Goal: Task Accomplishment & Management: Use online tool/utility

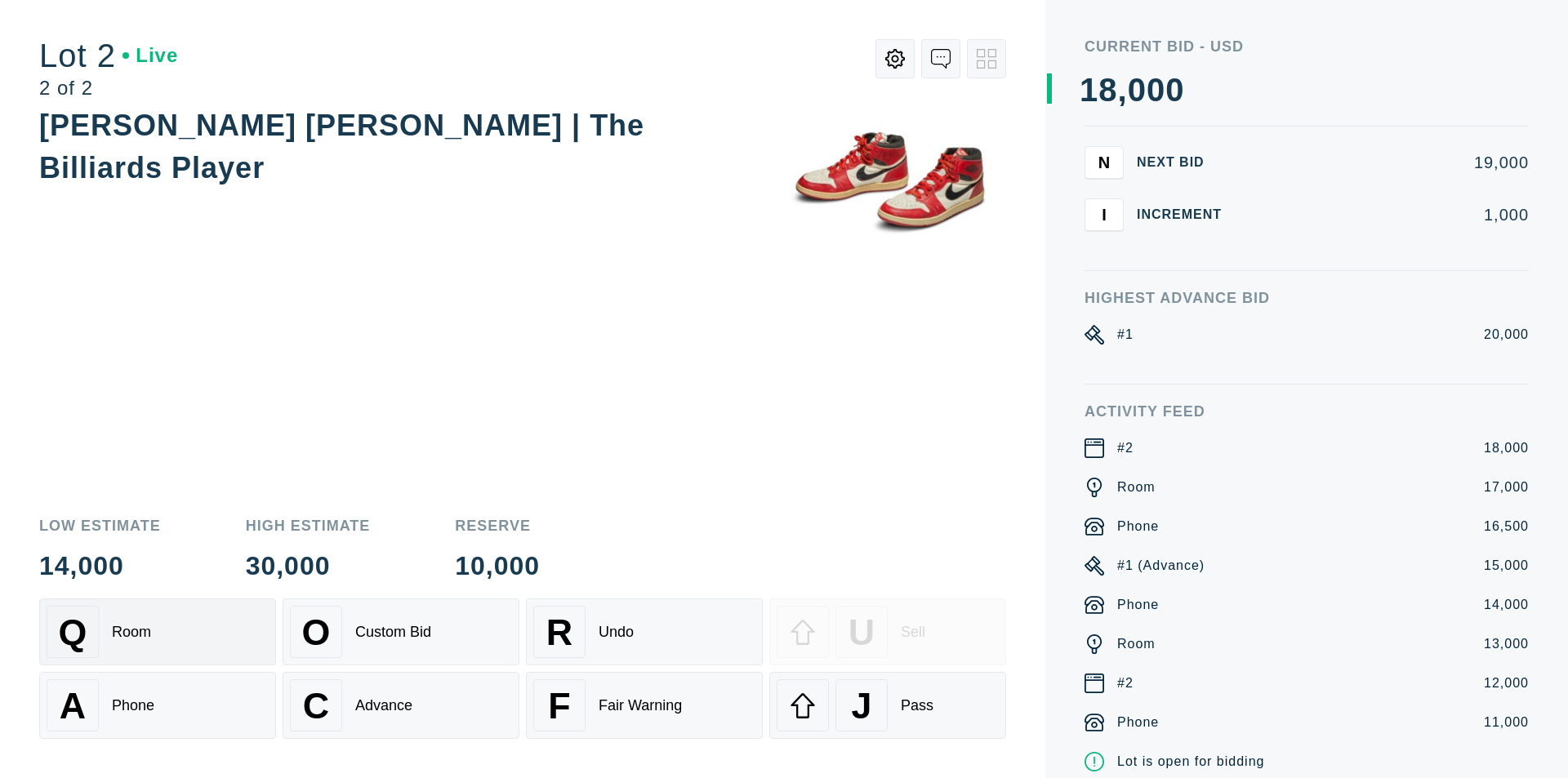
click at [174, 637] on div "Q Room" at bounding box center [158, 632] width 222 height 52
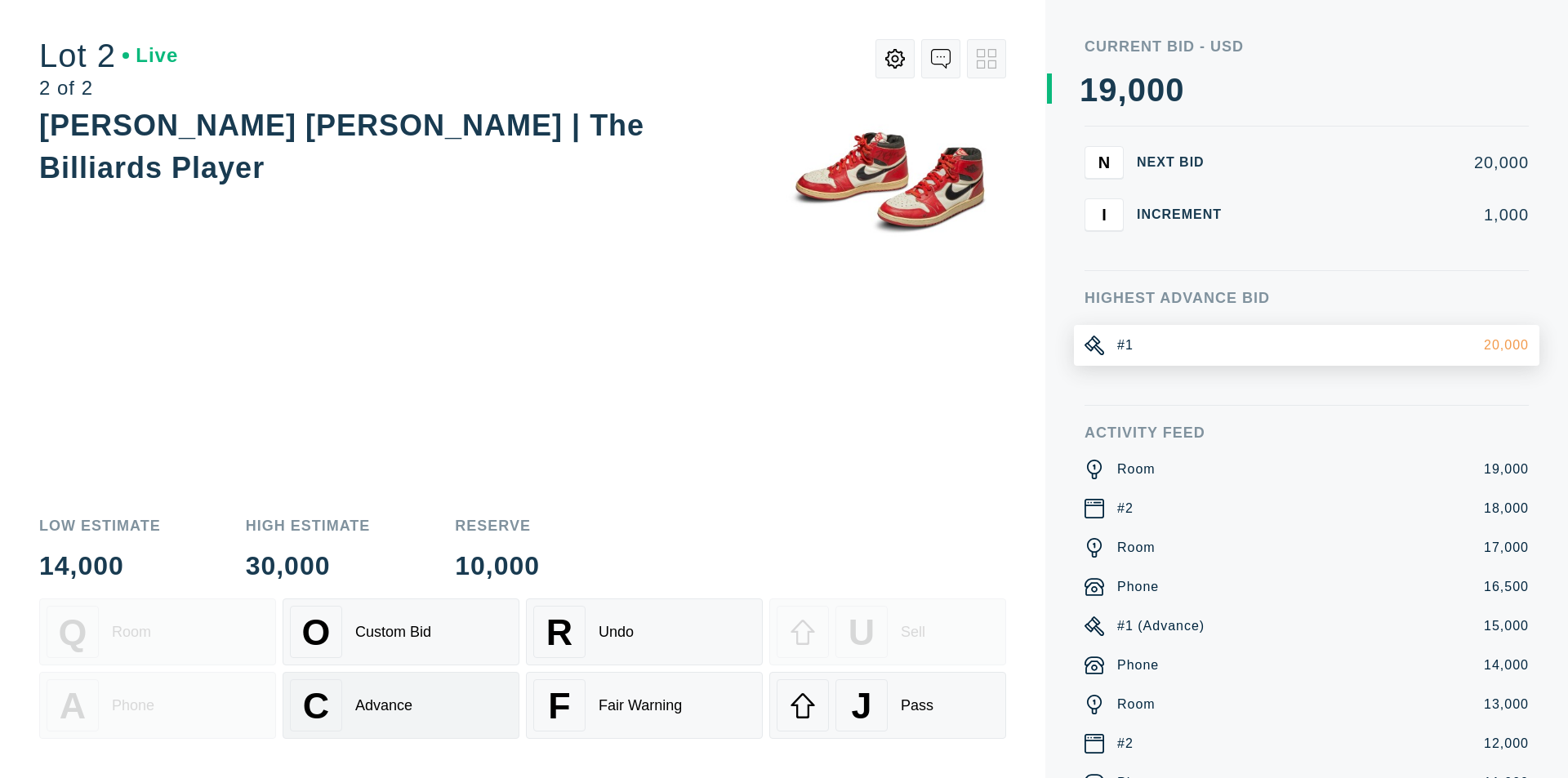
click at [445, 713] on div "C Advance" at bounding box center [401, 705] width 222 height 52
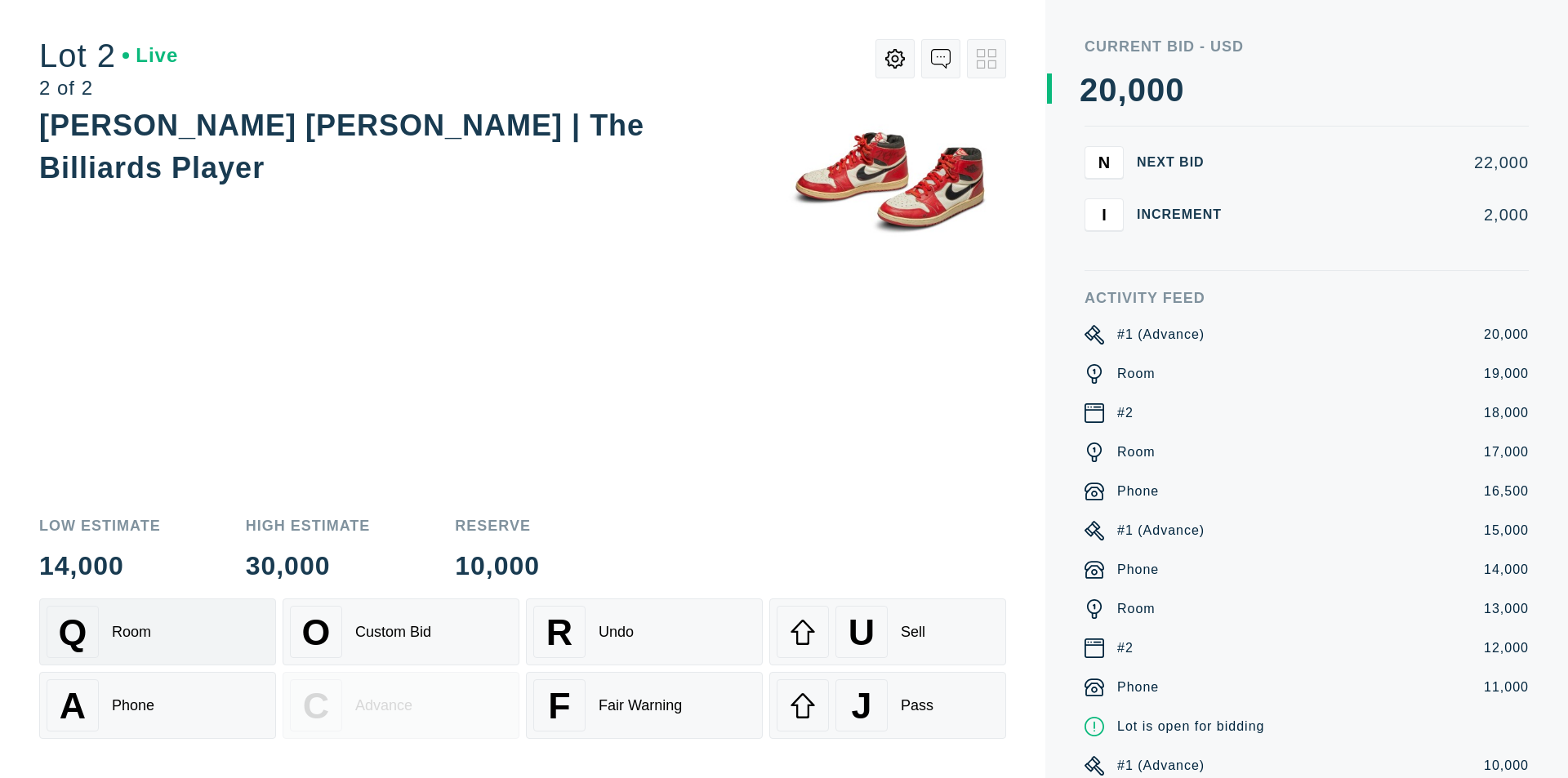
click at [217, 656] on div "Q Room" at bounding box center [158, 632] width 222 height 52
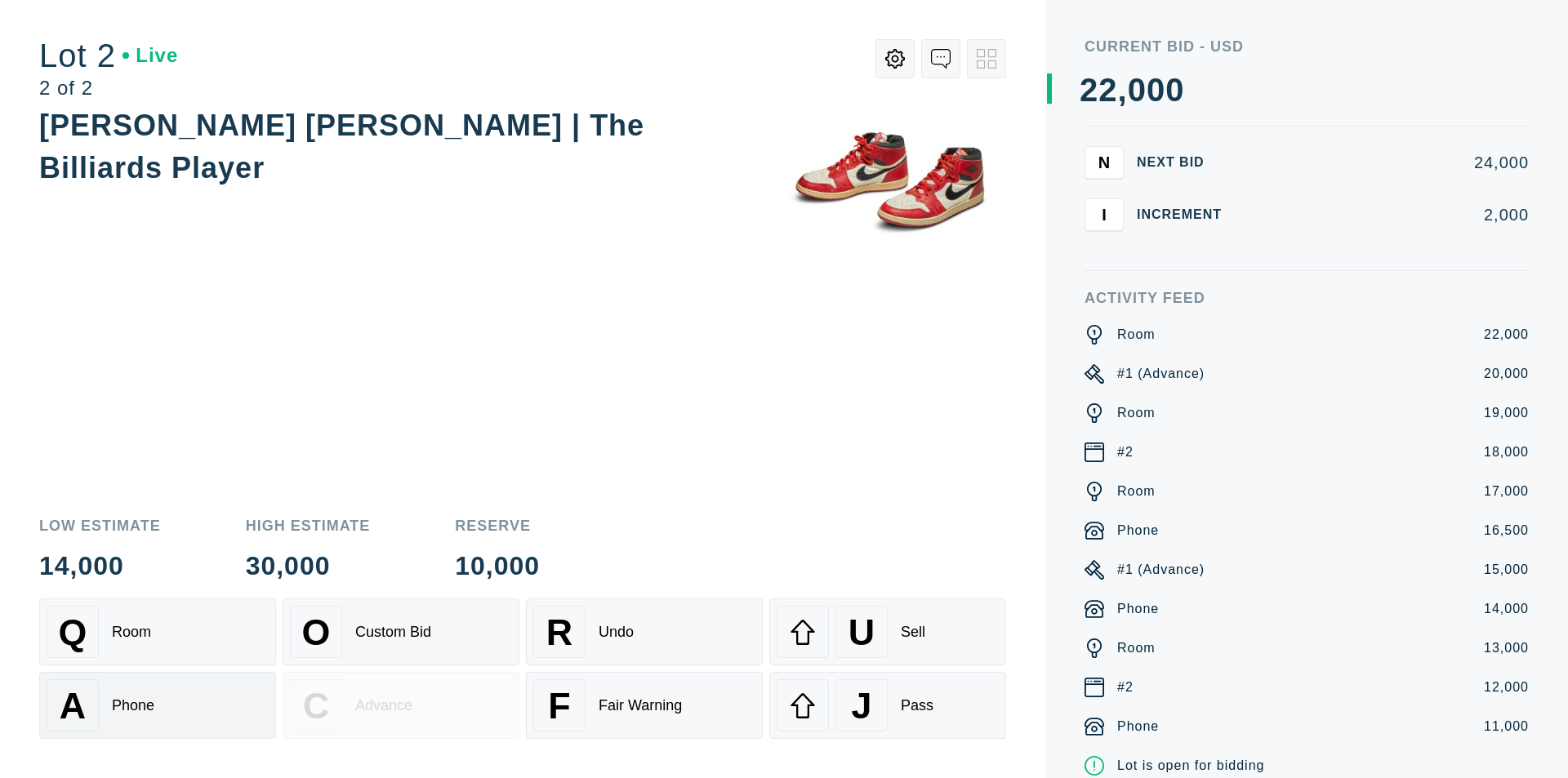
click at [201, 693] on div "A Phone" at bounding box center [158, 705] width 222 height 52
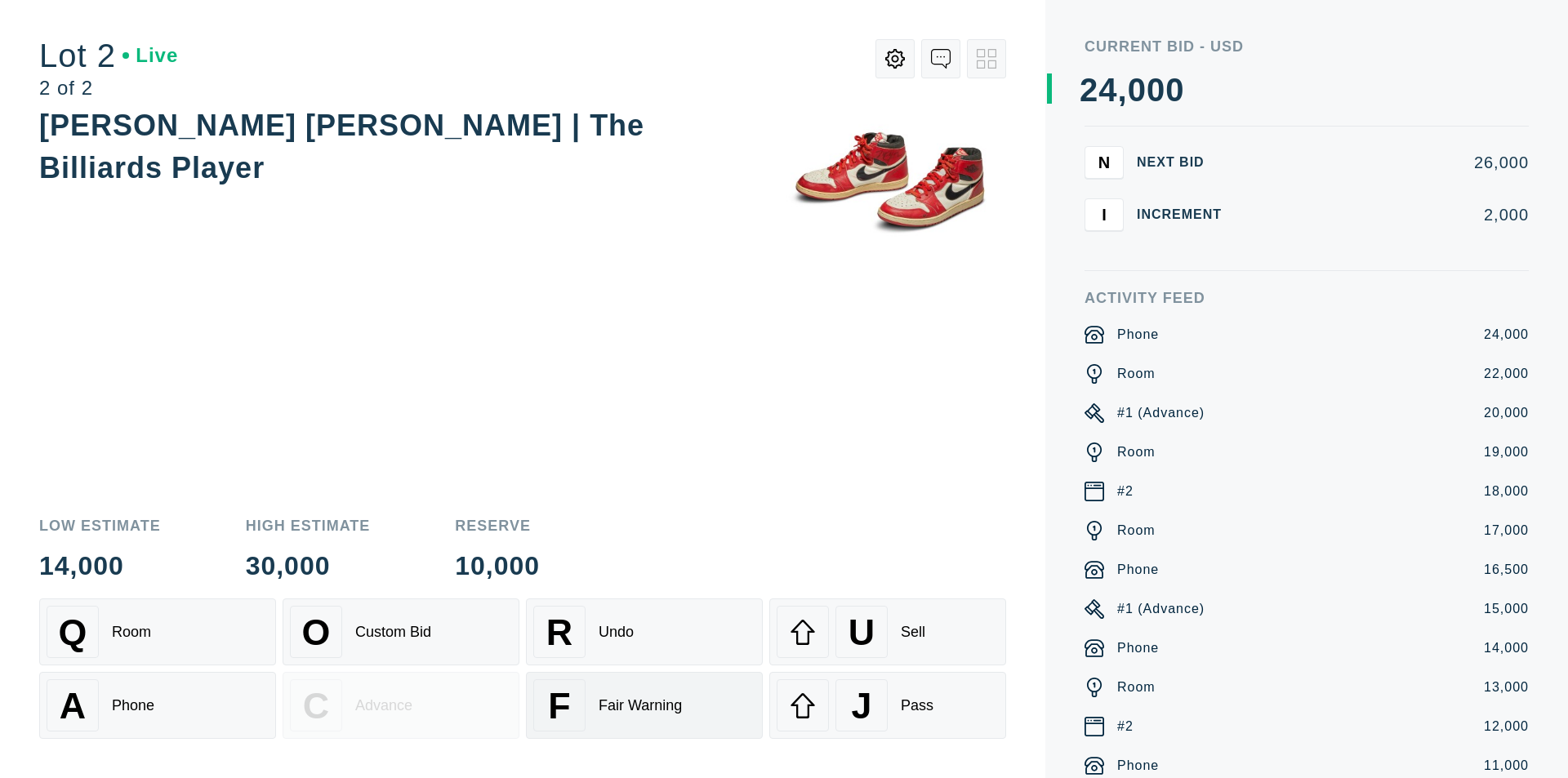
click at [660, 697] on div "Fair Warning" at bounding box center [640, 705] width 83 height 17
click at [649, 694] on div "F Fair Warning" at bounding box center [644, 705] width 222 height 52
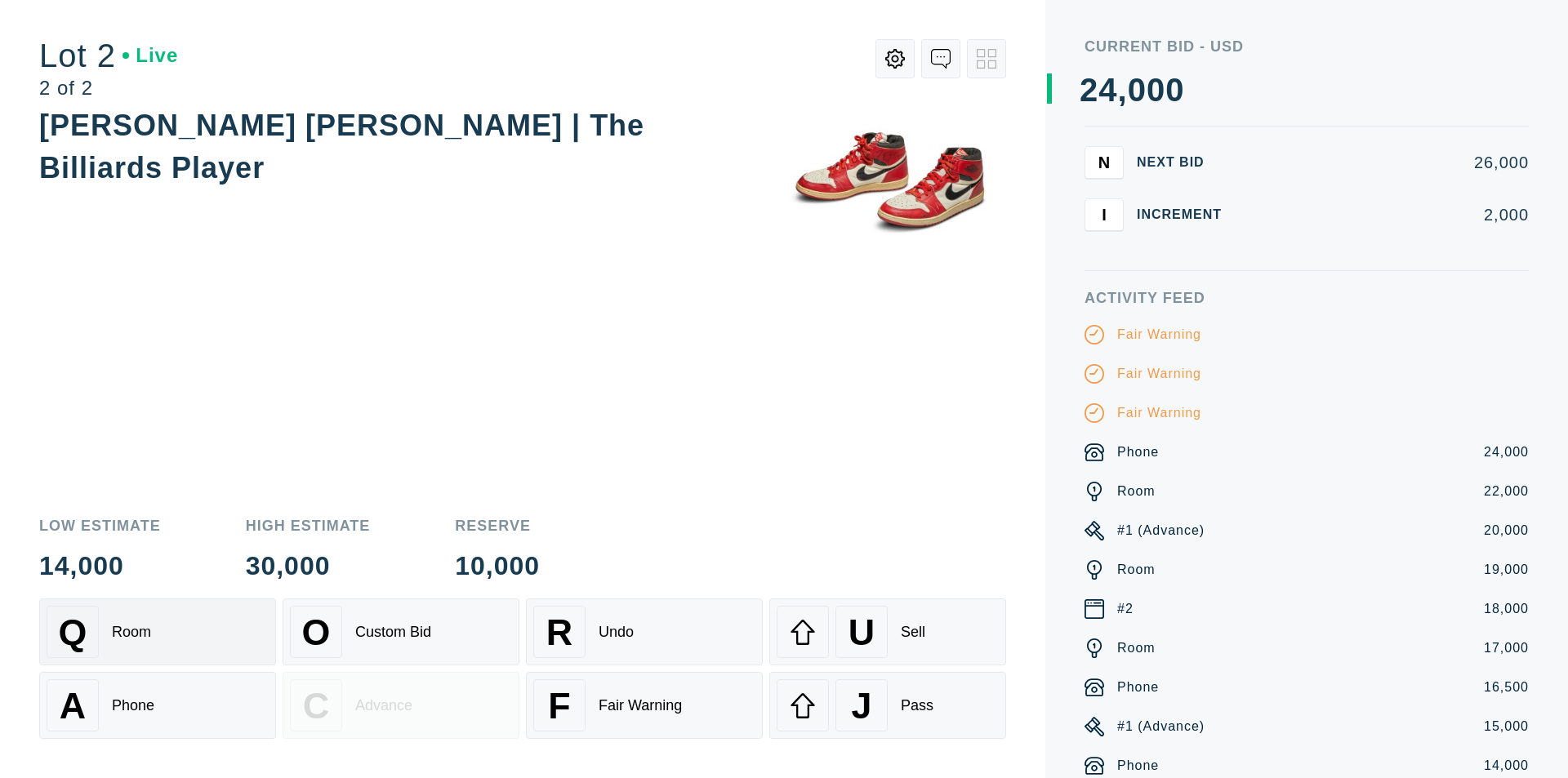
click at [181, 621] on div "Q Room" at bounding box center [158, 632] width 222 height 52
click at [181, 694] on div "A Phone" at bounding box center [158, 705] width 222 height 52
